Goal: Task Accomplishment & Management: Use online tool/utility

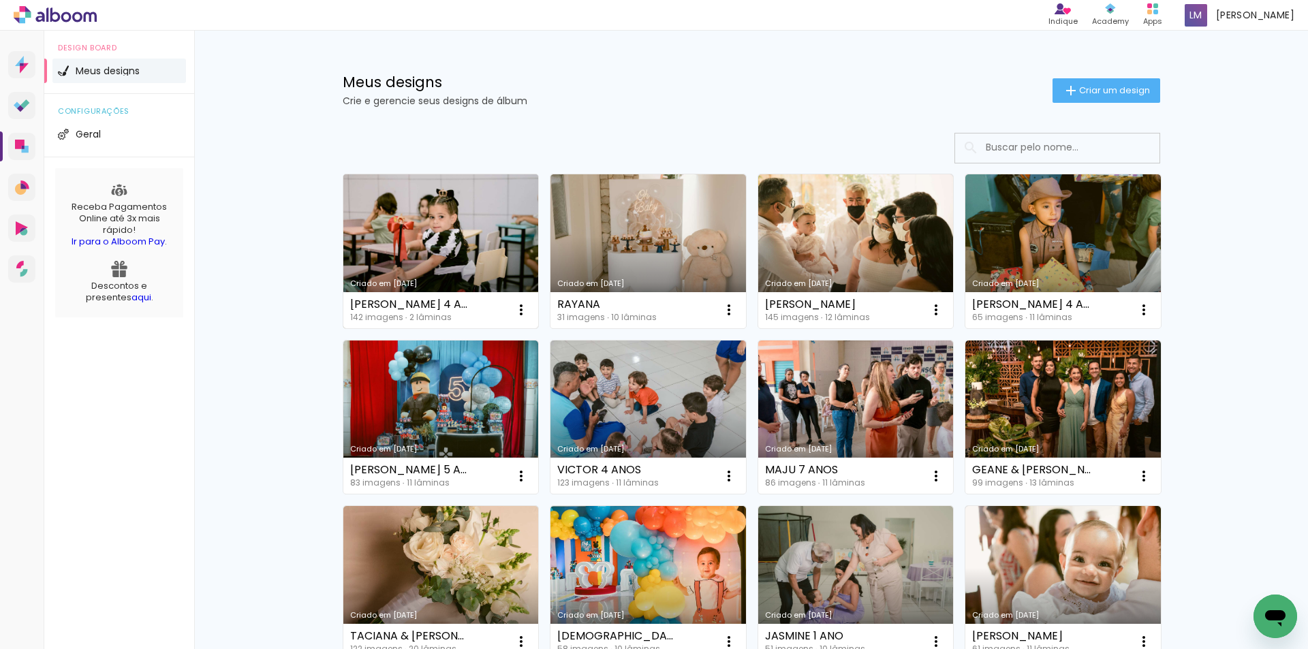
click at [481, 282] on div "Criado em [DATE]" at bounding box center [441, 283] width 182 height 7
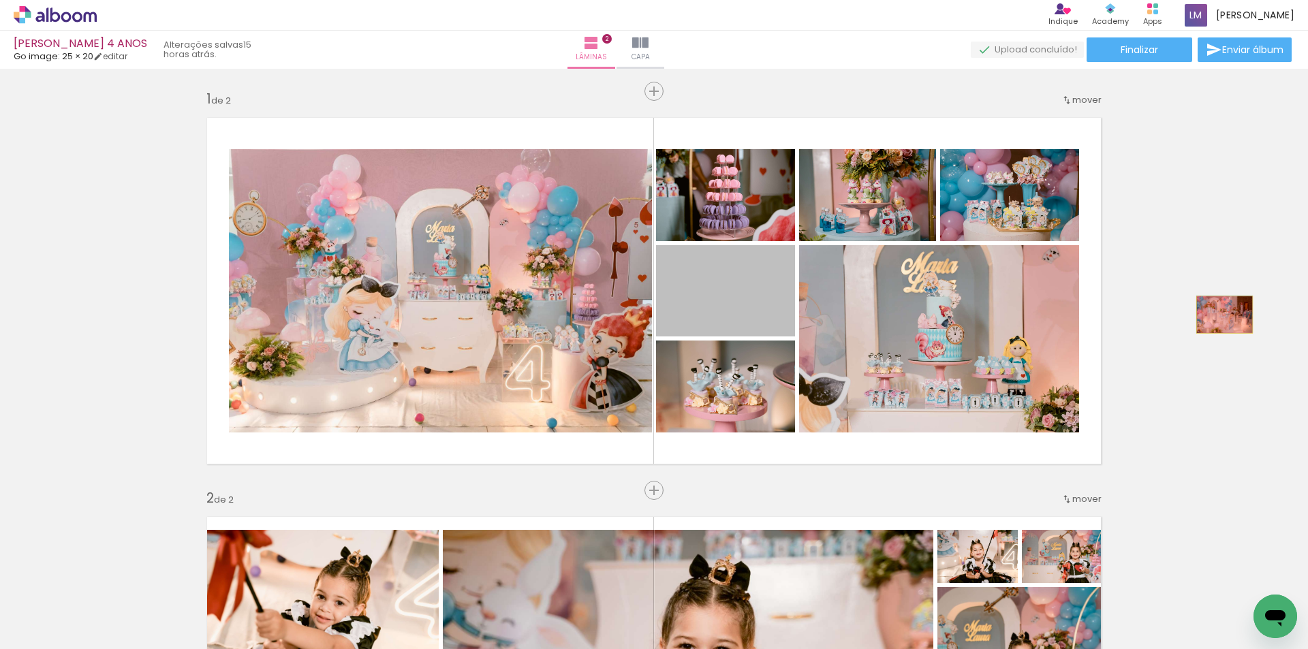
drag, startPoint x: 744, startPoint y: 310, endPoint x: 1220, endPoint y: 315, distance: 475.6
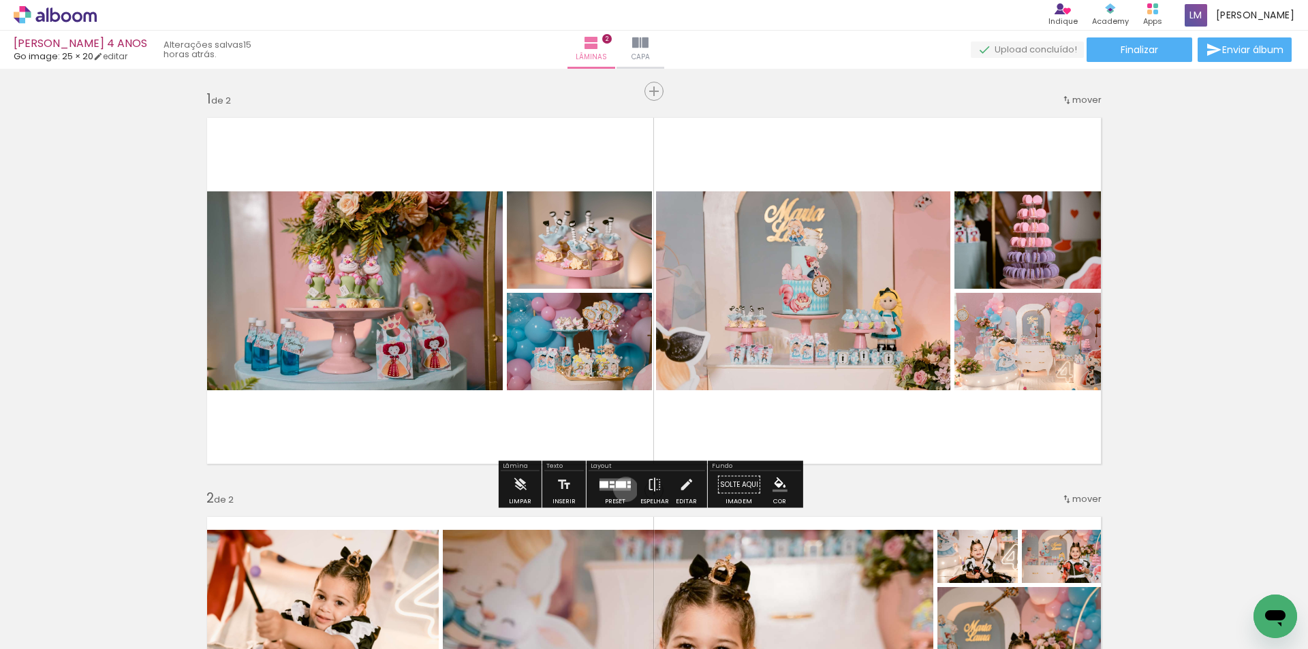
click at [623, 489] on quentale-layouter at bounding box center [615, 485] width 31 height 12
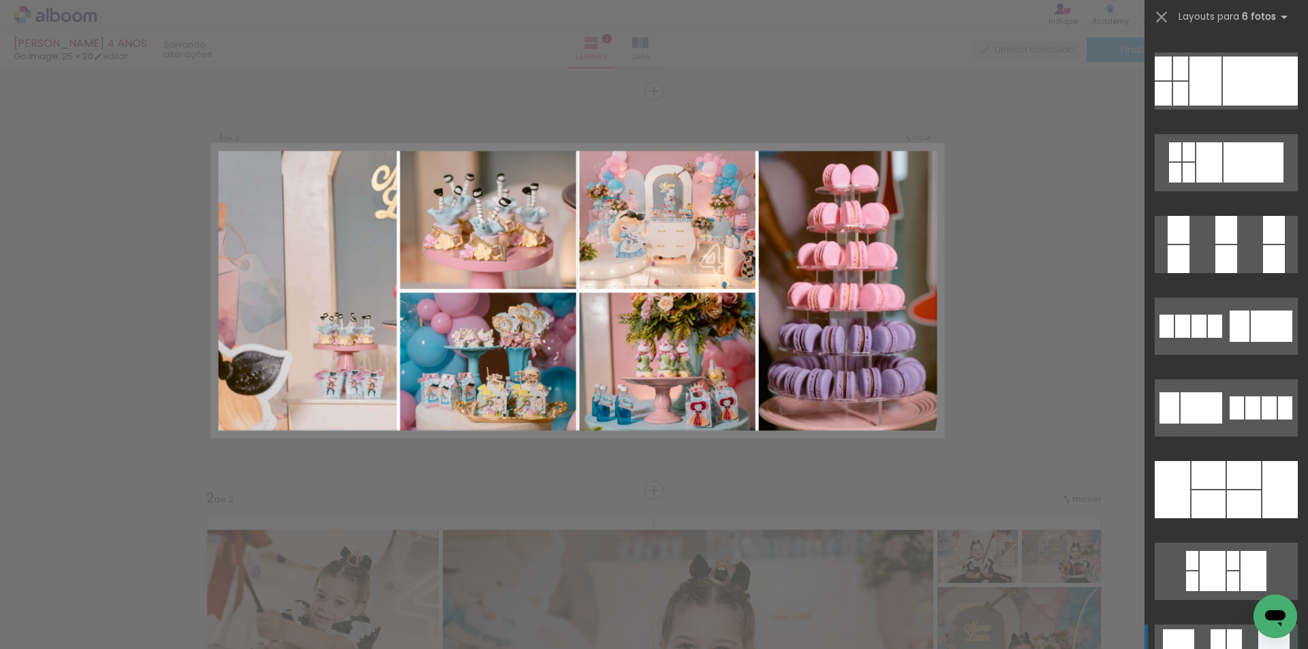
scroll to position [36450, 0]
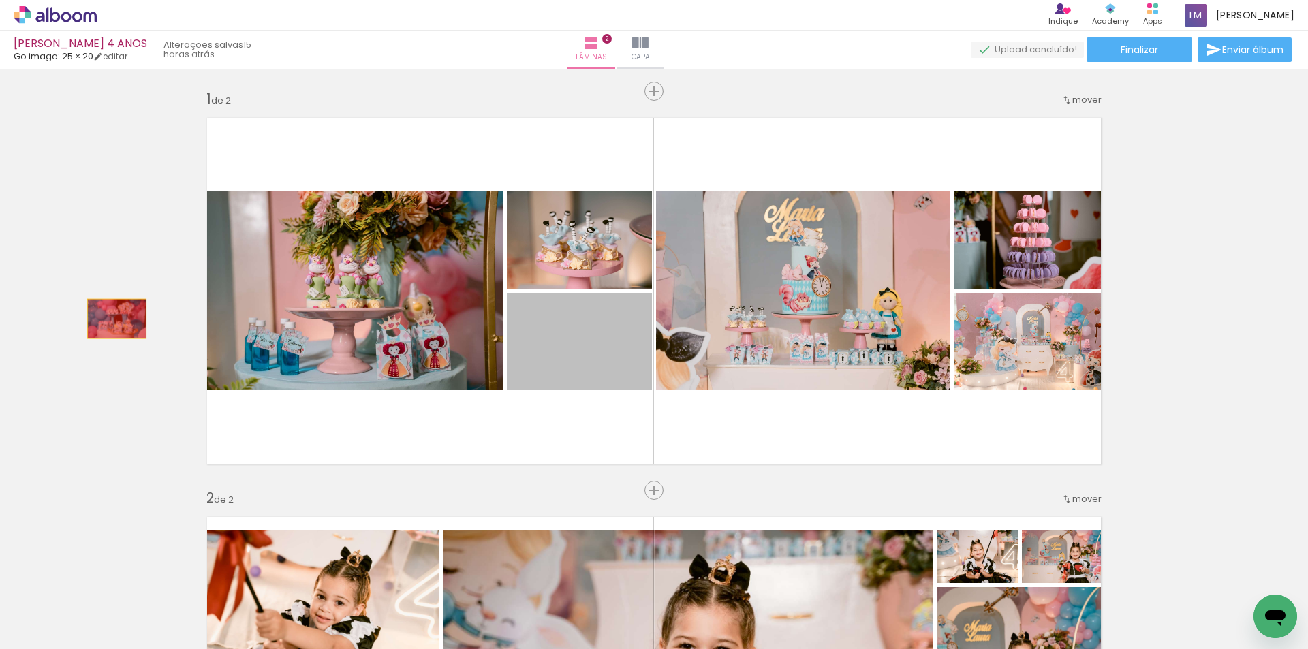
drag, startPoint x: 605, startPoint y: 377, endPoint x: 112, endPoint y: 319, distance: 496.8
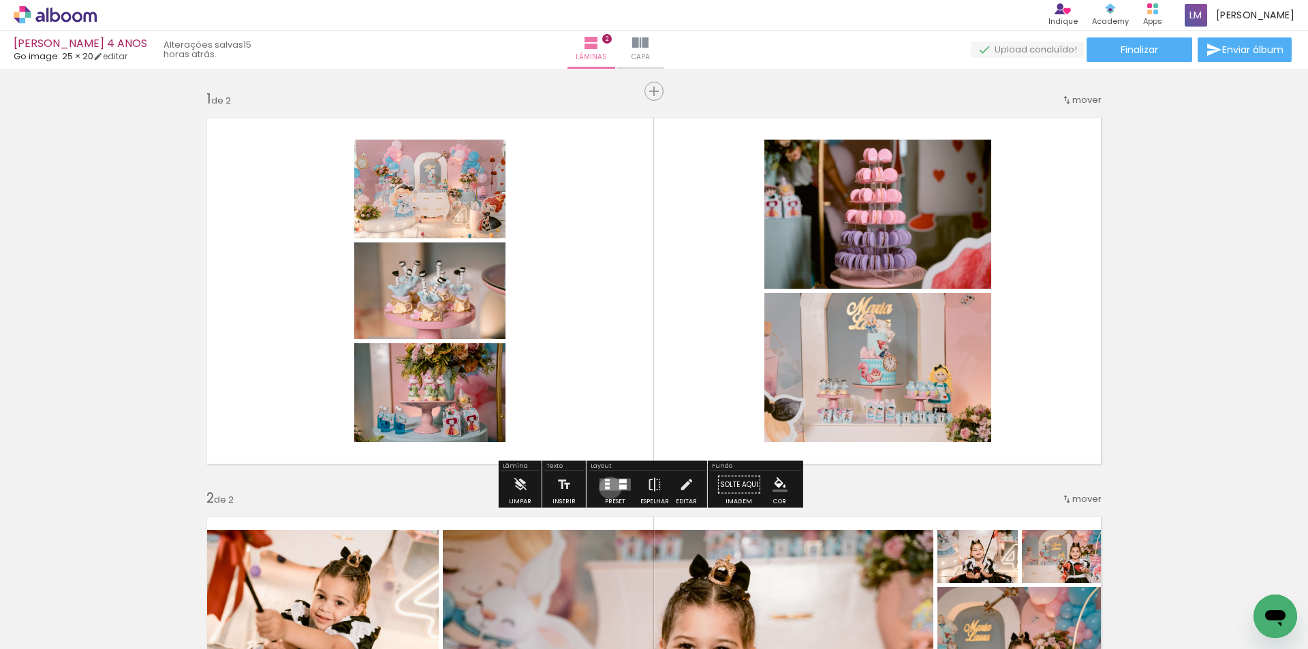
click at [607, 488] on quentale-layouter at bounding box center [615, 485] width 31 height 12
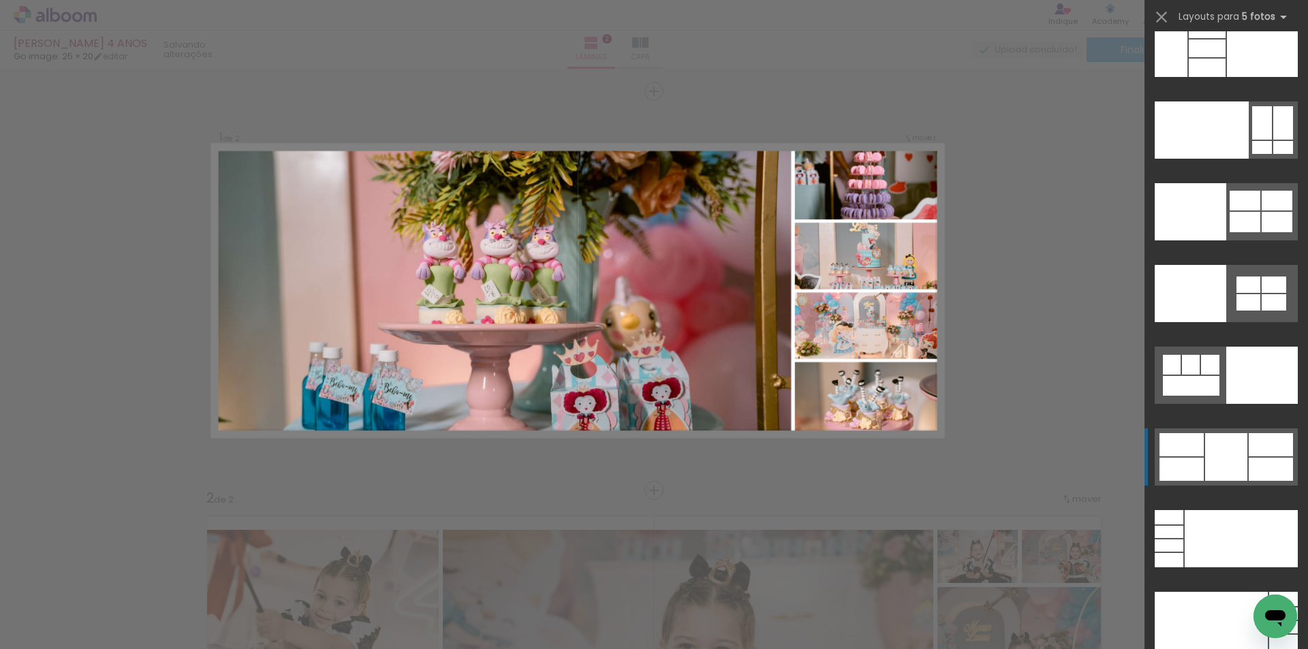
scroll to position [37145, 0]
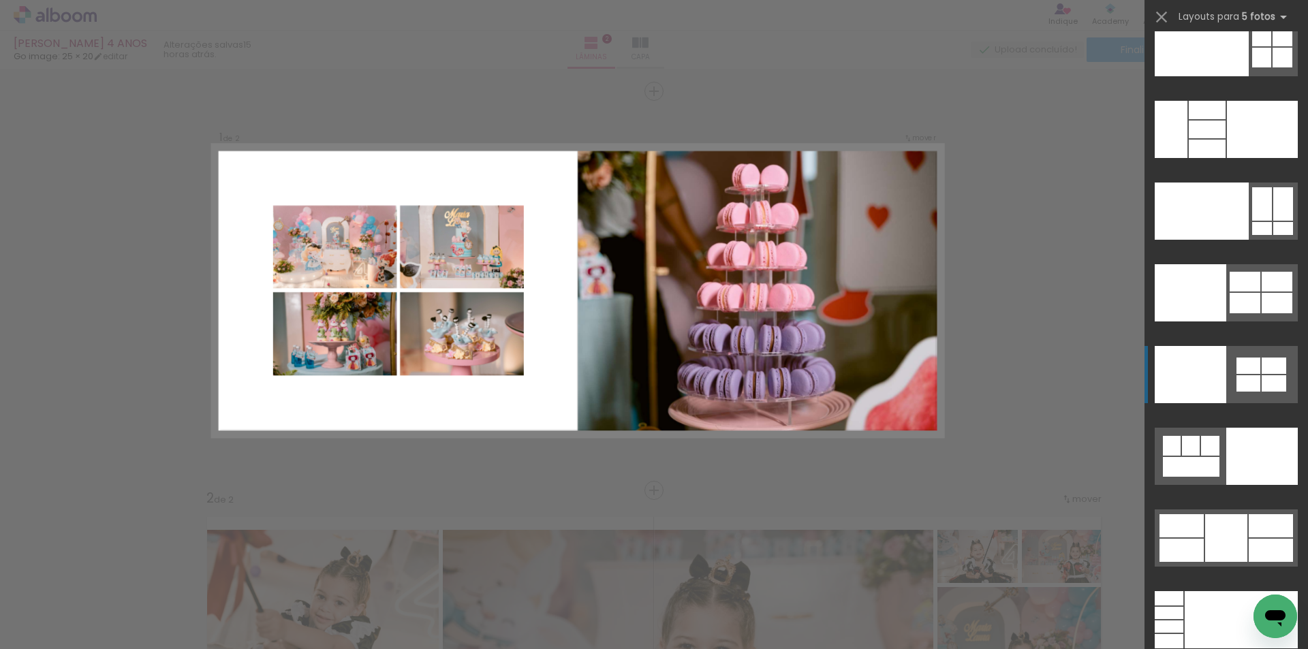
click at [1215, 372] on div at bounding box center [1191, 374] width 72 height 57
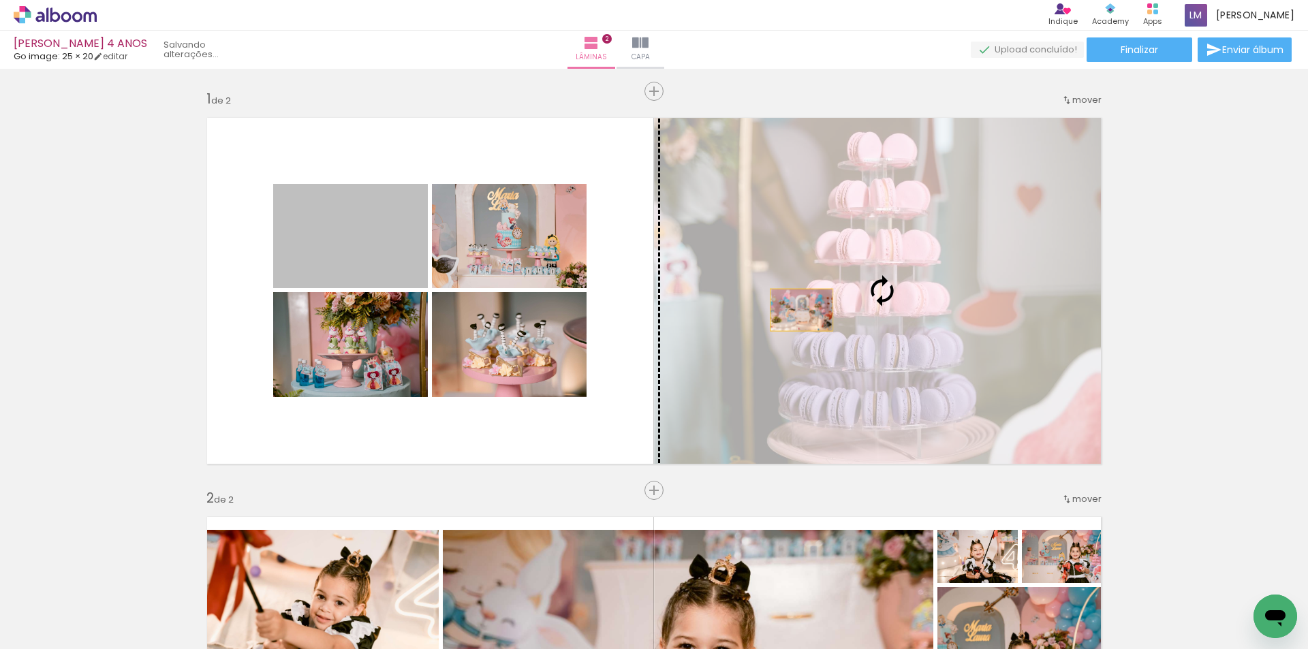
drag, startPoint x: 356, startPoint y: 263, endPoint x: 797, endPoint y: 310, distance: 443.4
click at [0, 0] on slot at bounding box center [0, 0] width 0 height 0
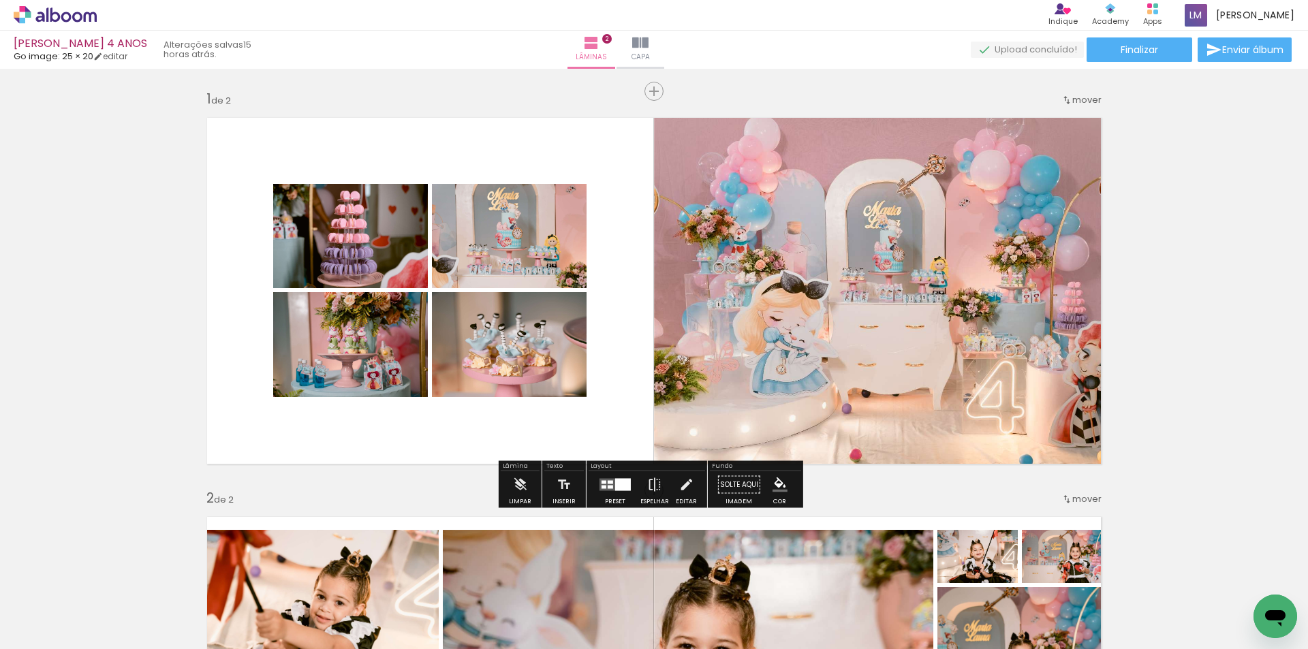
click at [626, 487] on div at bounding box center [623, 485] width 16 height 12
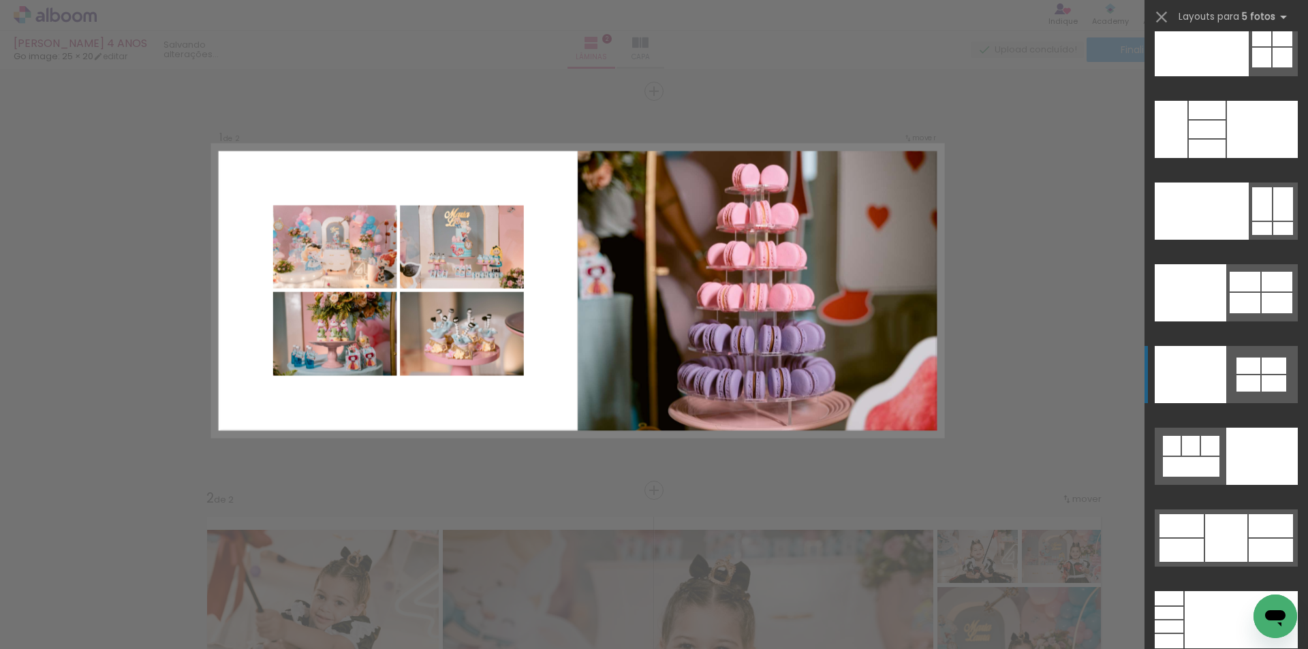
scroll to position [37450, 0]
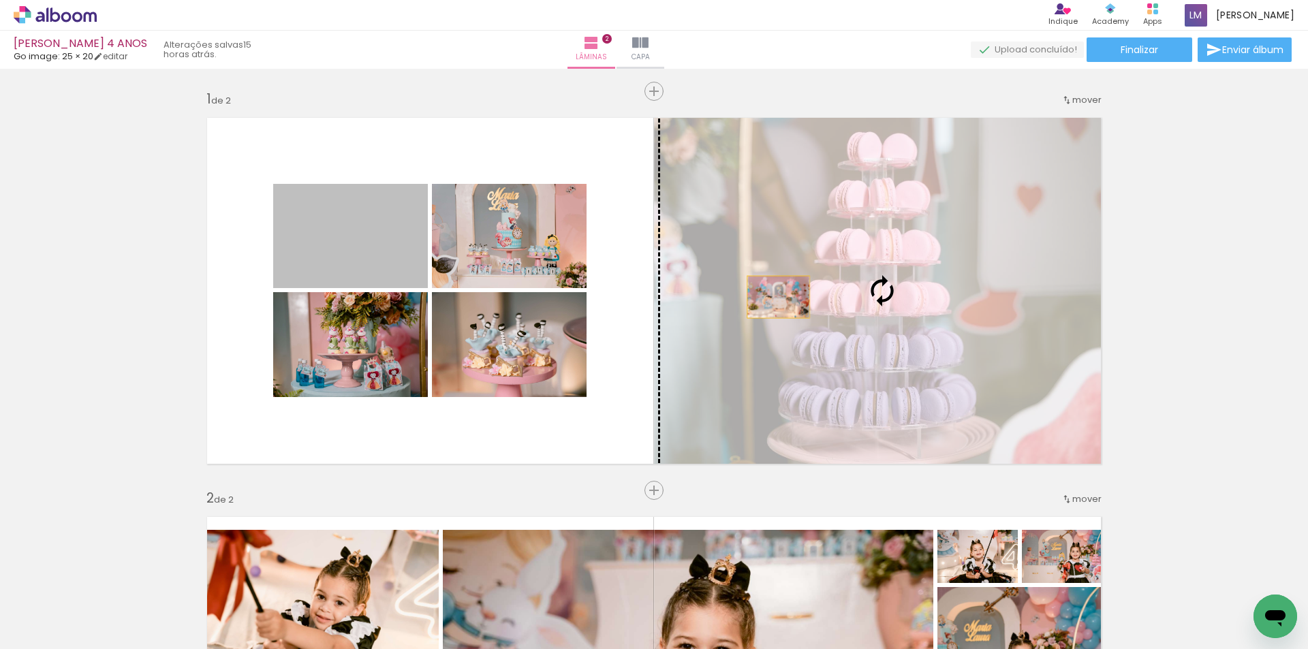
drag, startPoint x: 363, startPoint y: 270, endPoint x: 805, endPoint y: 298, distance: 442.5
click at [0, 0] on slot at bounding box center [0, 0] width 0 height 0
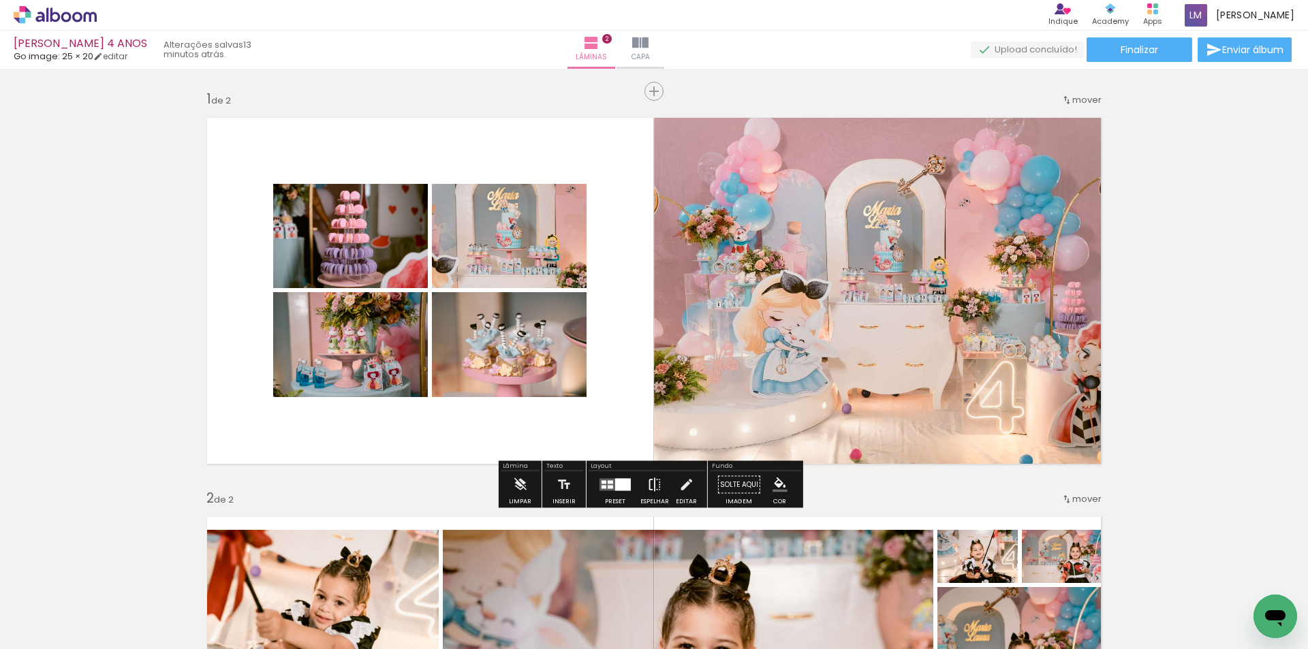
click at [651, 495] on iron-icon at bounding box center [654, 485] width 15 height 27
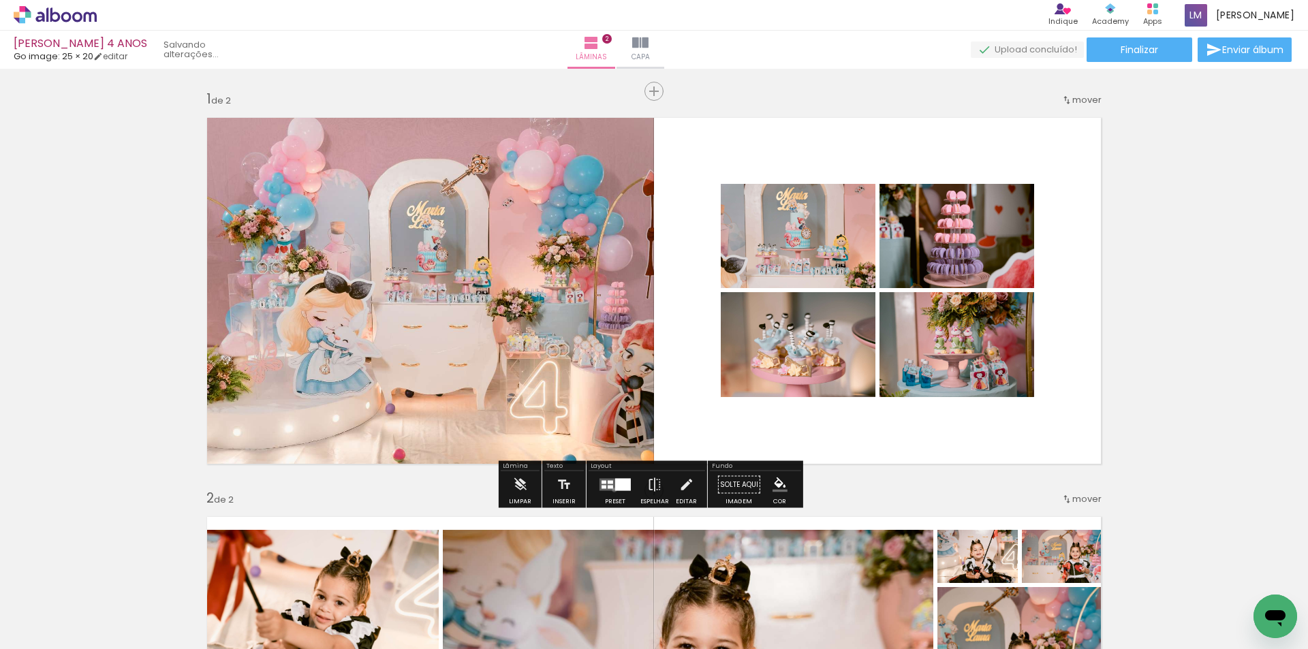
click at [611, 490] on quentale-layouter at bounding box center [615, 485] width 31 height 12
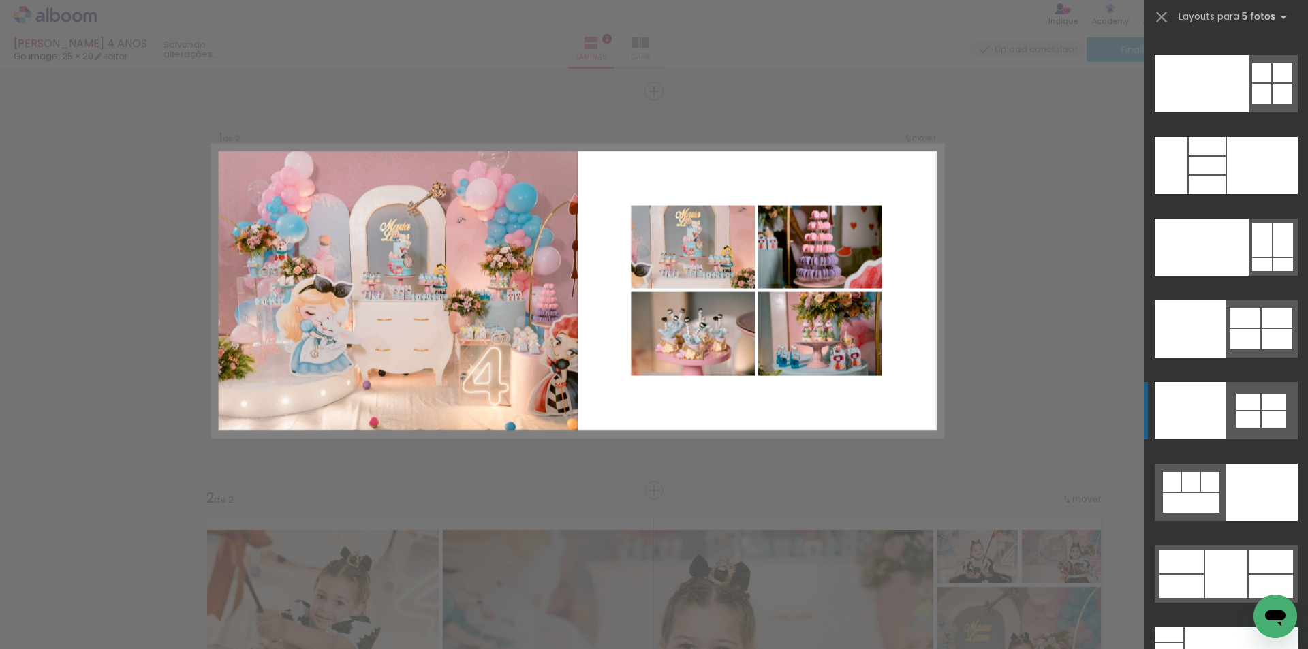
scroll to position [37041, 0]
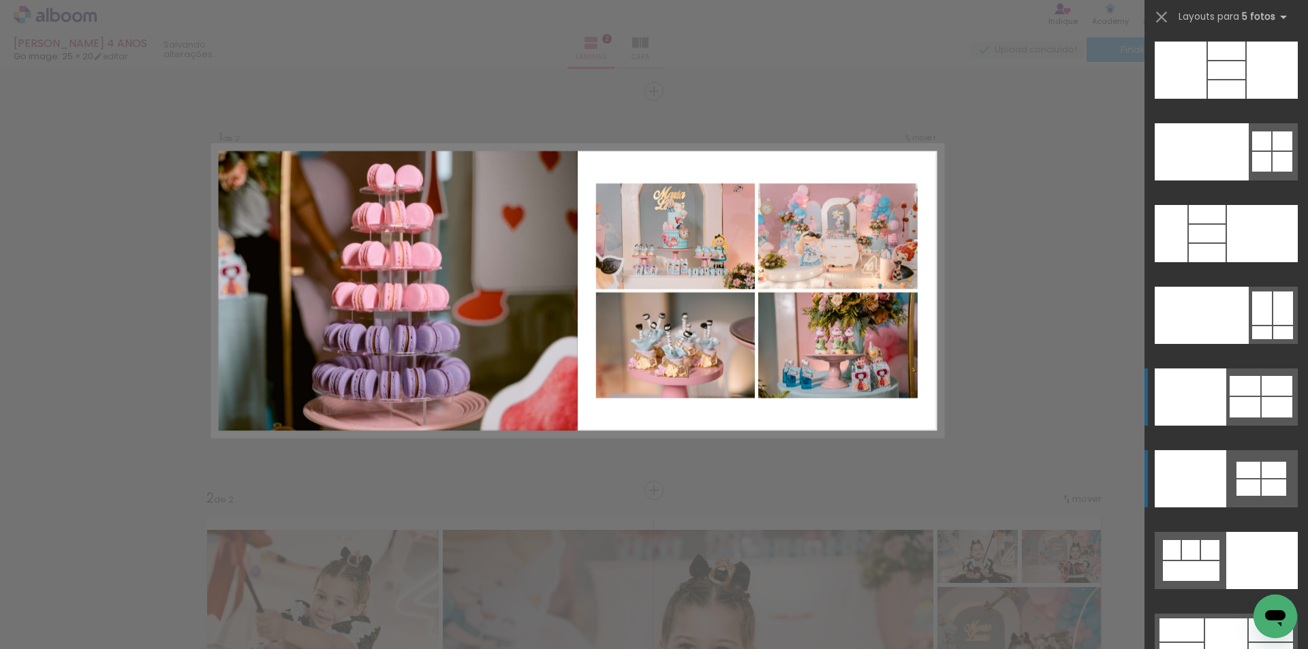
click at [1237, 383] on div at bounding box center [1245, 386] width 31 height 20
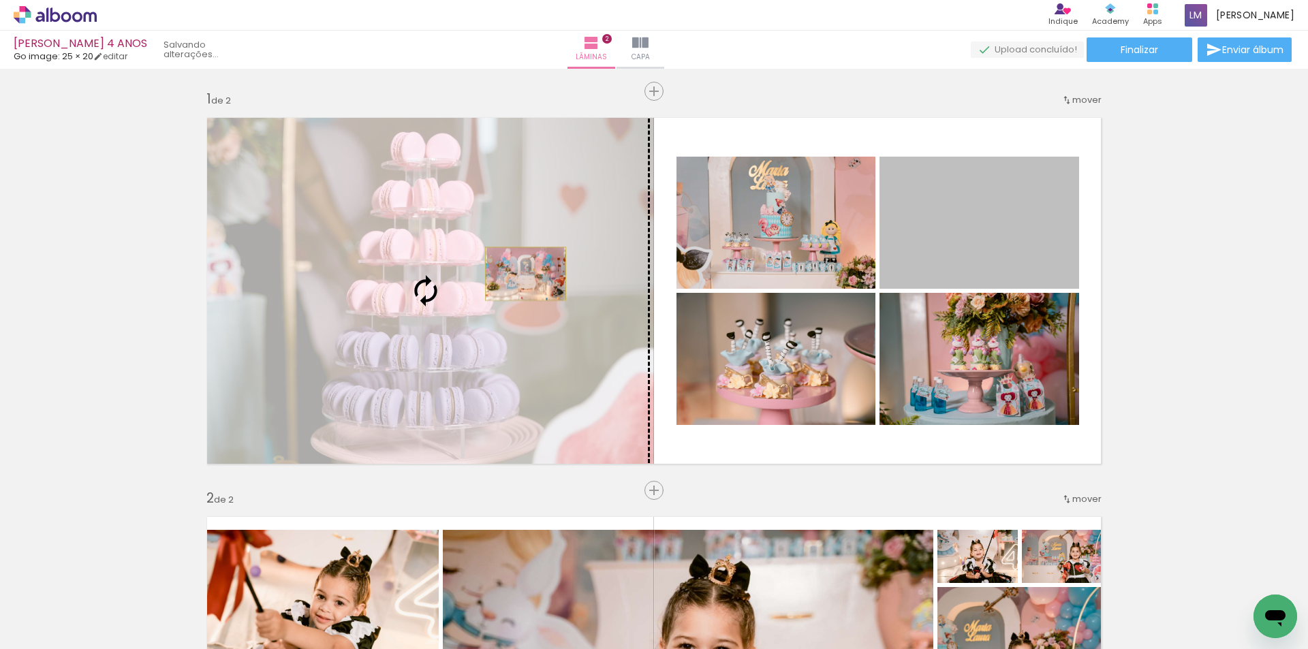
drag, startPoint x: 959, startPoint y: 254, endPoint x: 521, endPoint y: 274, distance: 439.3
click at [0, 0] on slot at bounding box center [0, 0] width 0 height 0
